Goal: Transaction & Acquisition: Purchase product/service

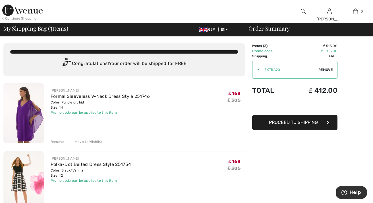
click at [60, 143] on div "Remove" at bounding box center [58, 141] width 14 height 5
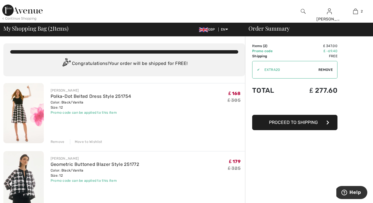
click at [18, 18] on div "< Continue Shopping" at bounding box center [19, 18] width 34 height 5
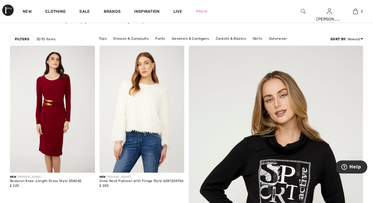
scroll to position [46, 0]
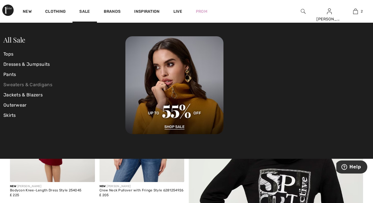
click at [26, 82] on link "Sweaters & Cardigans" at bounding box center [64, 85] width 122 height 10
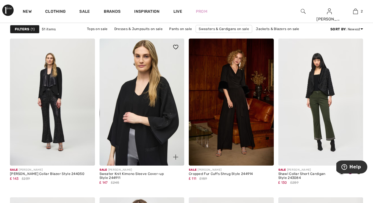
scroll to position [1629, 0]
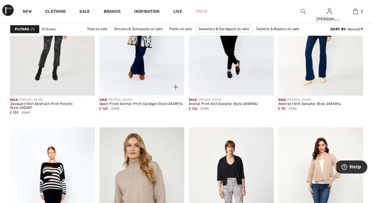
click at [122, 122] on div "Sale FRANK LYMAN Open-Front Animal-Print Cardigan Style 243497u ₤ 165 ₤235" at bounding box center [141, 109] width 85 height 27
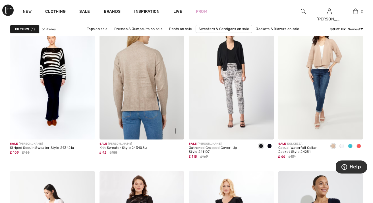
scroll to position [2198, 0]
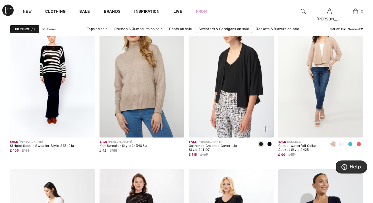
click at [209, 104] on img at bounding box center [231, 74] width 85 height 127
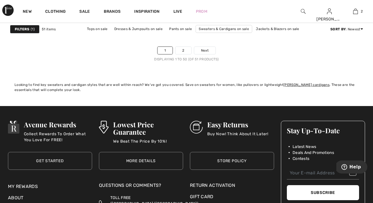
scroll to position [2476, 0]
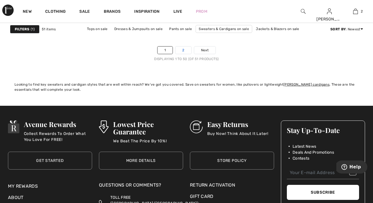
click at [186, 51] on link "2" at bounding box center [183, 50] width 16 height 7
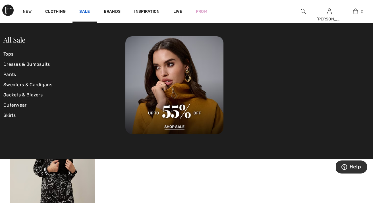
click at [83, 11] on link "Sale" at bounding box center [84, 12] width 11 height 6
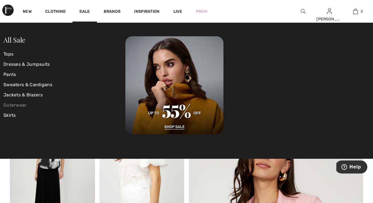
click at [24, 105] on link "Outerwear" at bounding box center [64, 105] width 122 height 10
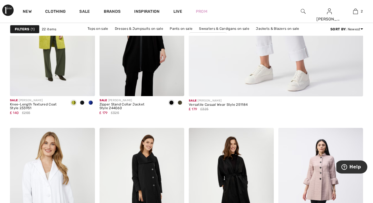
scroll to position [293, 0]
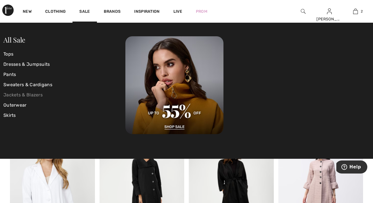
click at [37, 94] on link "Jackets & Blazers" at bounding box center [64, 95] width 122 height 10
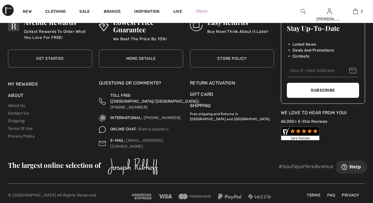
scroll to position [2573, 0]
